Goal: Information Seeking & Learning: Learn about a topic

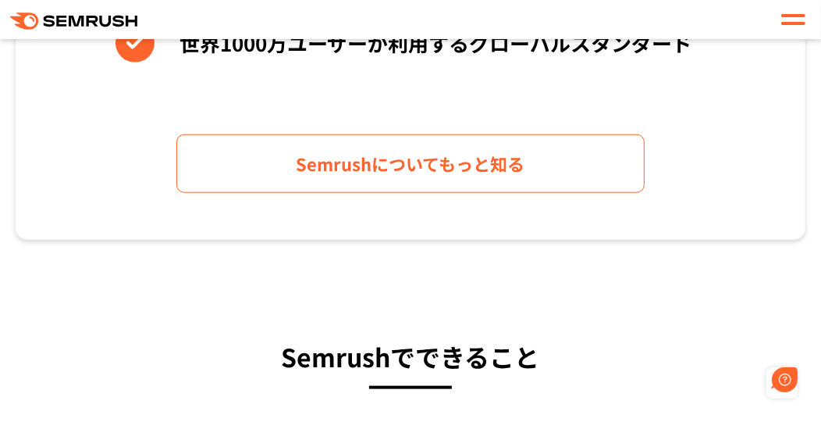
scroll to position [903, 0]
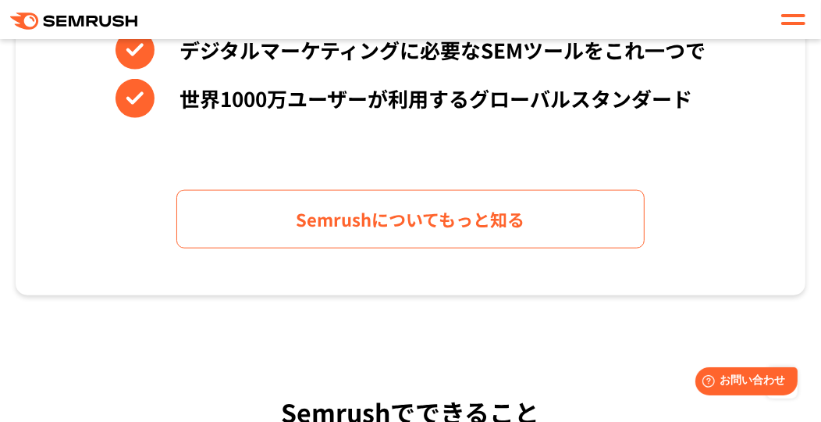
click at [807, 19] on div at bounding box center [794, 19] width 32 height 27
click at [794, 27] on div at bounding box center [794, 19] width 24 height 19
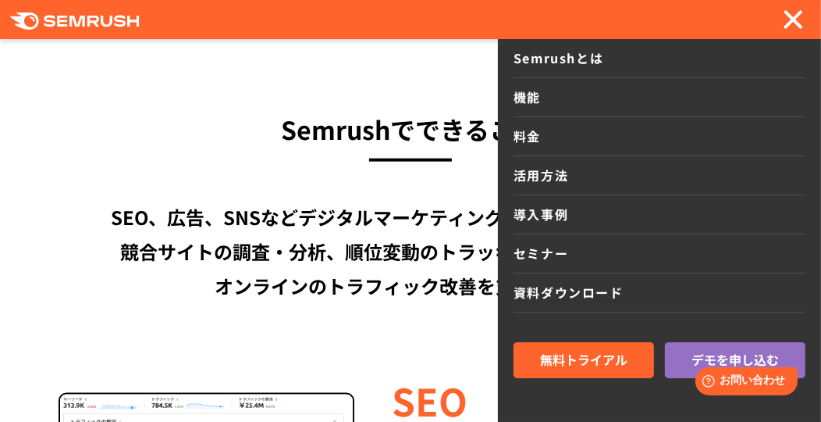
scroll to position [1188, 0]
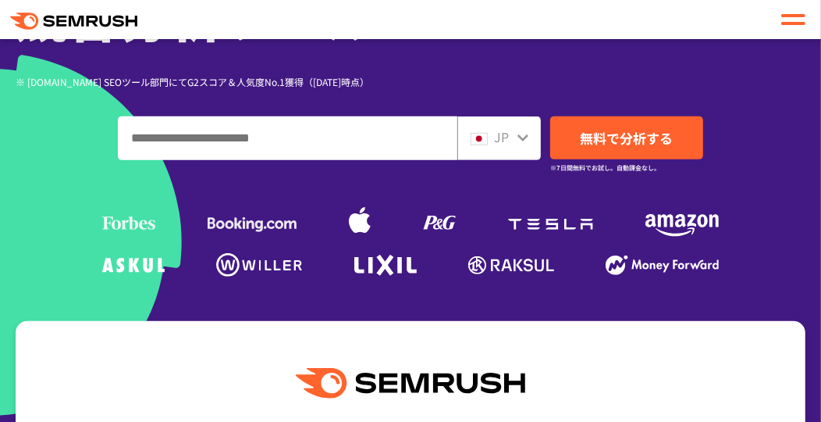
scroll to position [276, 0]
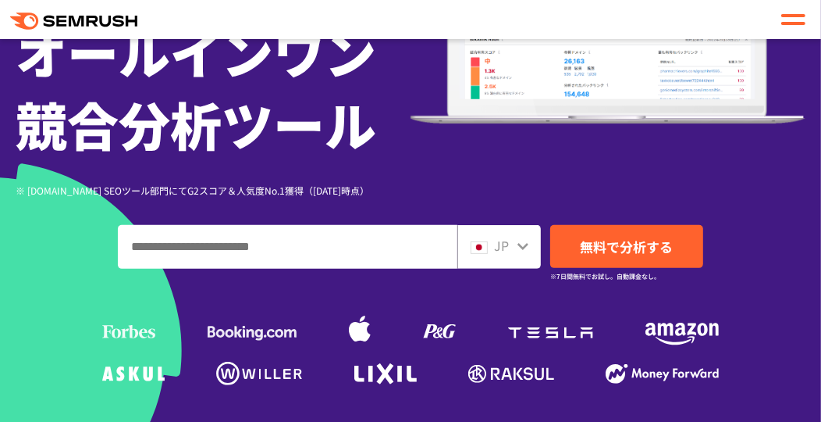
click at [293, 248] on input "ドメイン、キーワードまたはURLを入力してください" at bounding box center [288, 247] width 338 height 42
paste input "**********"
click at [228, 241] on input "**********" at bounding box center [288, 247] width 338 height 42
type input "**********"
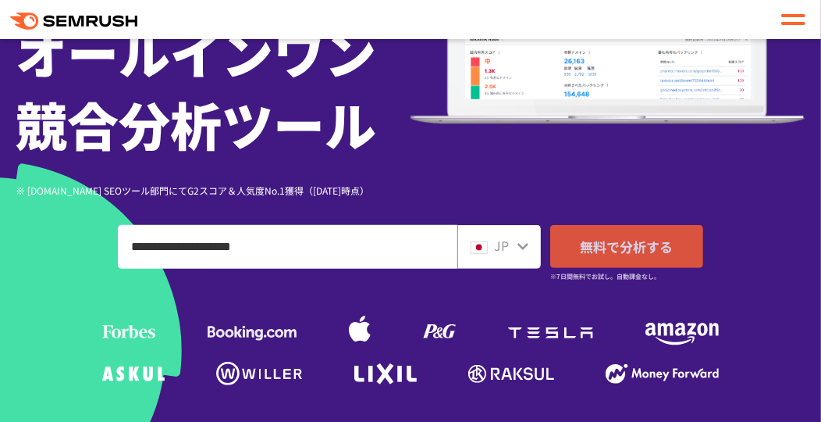
click at [601, 248] on span "無料で分析する" at bounding box center [626, 247] width 93 height 20
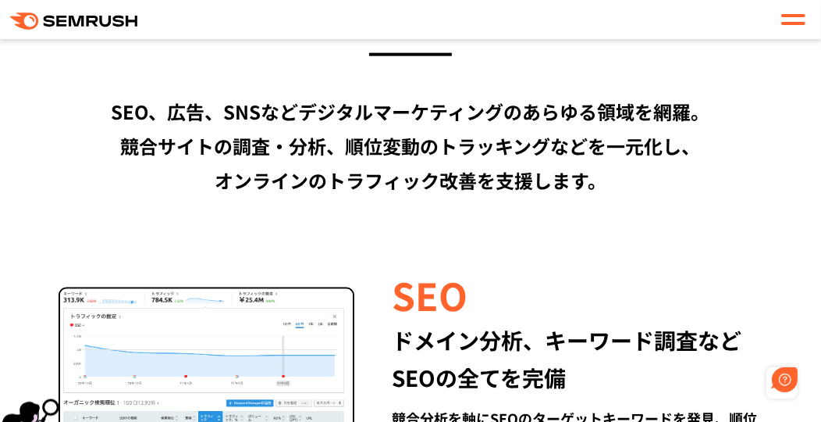
scroll to position [0, 0]
click at [796, 7] on div at bounding box center [794, 19] width 32 height 27
click at [789, 16] on span at bounding box center [794, 15] width 24 height 3
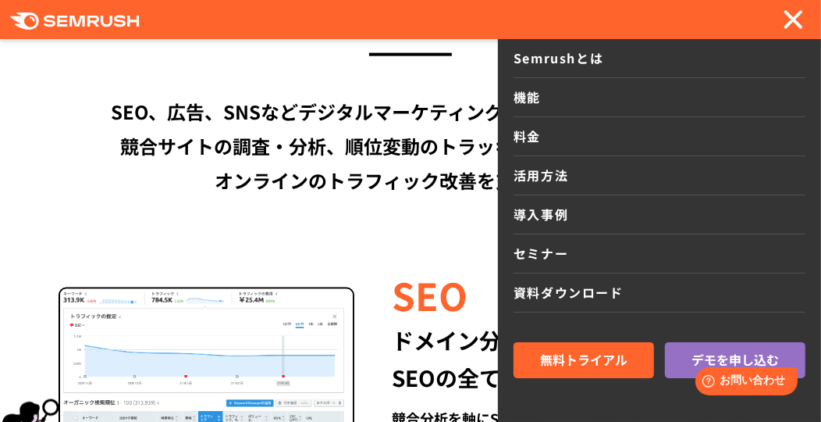
click at [317, 289] on img at bounding box center [207, 376] width 296 height 179
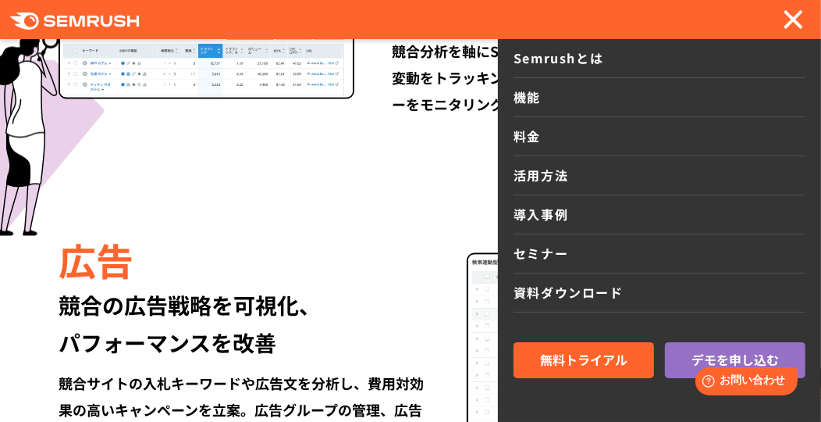
scroll to position [1659, 0]
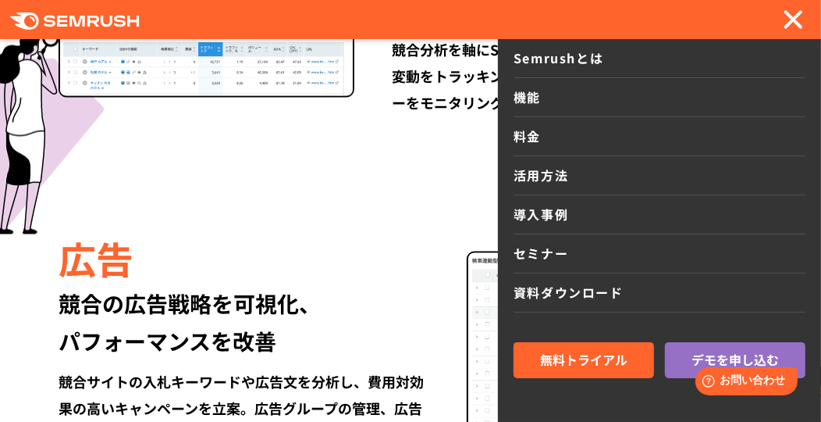
click at [394, 255] on div "広告" at bounding box center [244, 258] width 371 height 53
